Goal: Navigation & Orientation: Find specific page/section

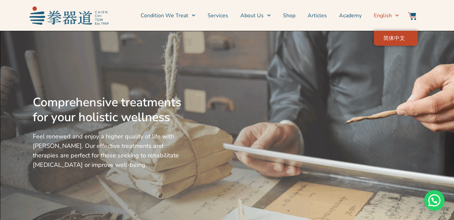
click at [397, 39] on span "简体中文" at bounding box center [395, 38] width 22 height 7
click at [398, 37] on span "简体中文" at bounding box center [395, 38] width 22 height 7
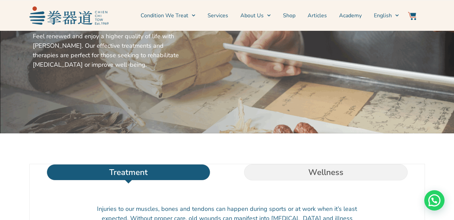
scroll to position [34, 0]
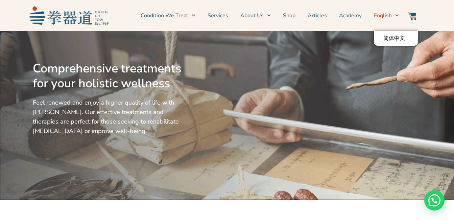
click at [397, 16] on icon "Menu" at bounding box center [397, 16] width 3 height 2
click at [398, 37] on span "简体中文" at bounding box center [395, 38] width 22 height 7
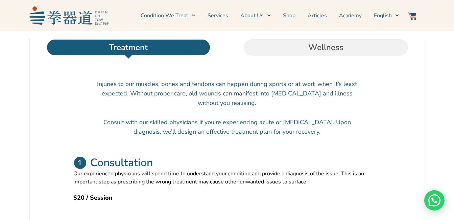
scroll to position [237, 0]
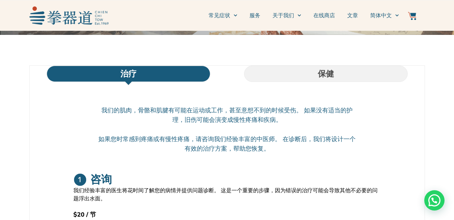
scroll to position [203, 0]
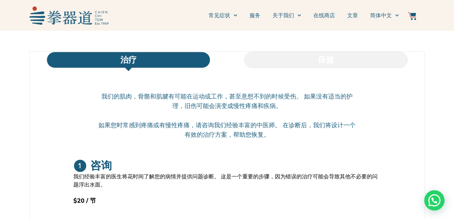
click at [335, 65] on li "保健" at bounding box center [326, 60] width 198 height 16
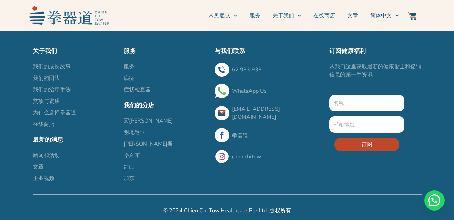
scroll to position [1567, 0]
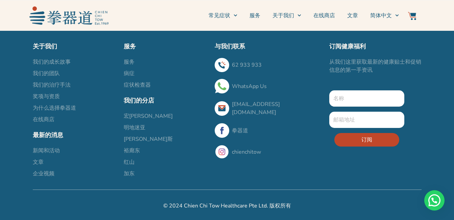
click at [137, 151] on span "裕廊东" at bounding box center [132, 150] width 16 height 8
click at [131, 151] on span "裕廊东" at bounding box center [132, 150] width 16 height 8
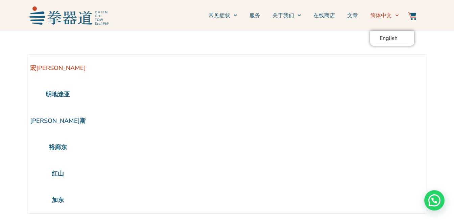
click at [389, 17] on span "简体中文" at bounding box center [381, 16] width 22 height 8
click at [392, 39] on span "English" at bounding box center [389, 38] width 18 height 7
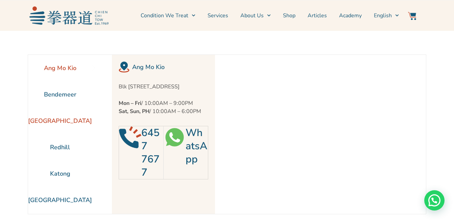
click at [69, 121] on li "Jurong East" at bounding box center [60, 121] width 64 height 26
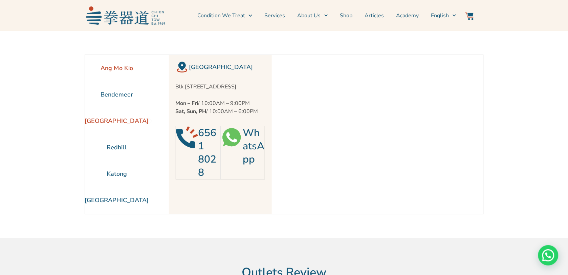
click at [124, 68] on li "Ang Mo Kio" at bounding box center [117, 68] width 64 height 26
click at [454, 104] on section "Ang Mo Kio Bendemeer Jurong East Redhill Katong" at bounding box center [284, 134] width 568 height 207
